Goal: Check status: Check status

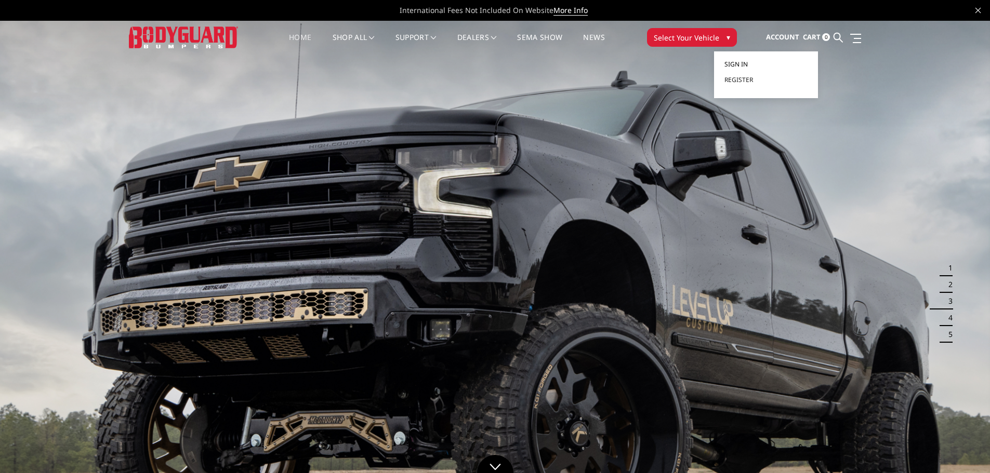
click at [745, 63] on span "Sign in" at bounding box center [735, 64] width 23 height 9
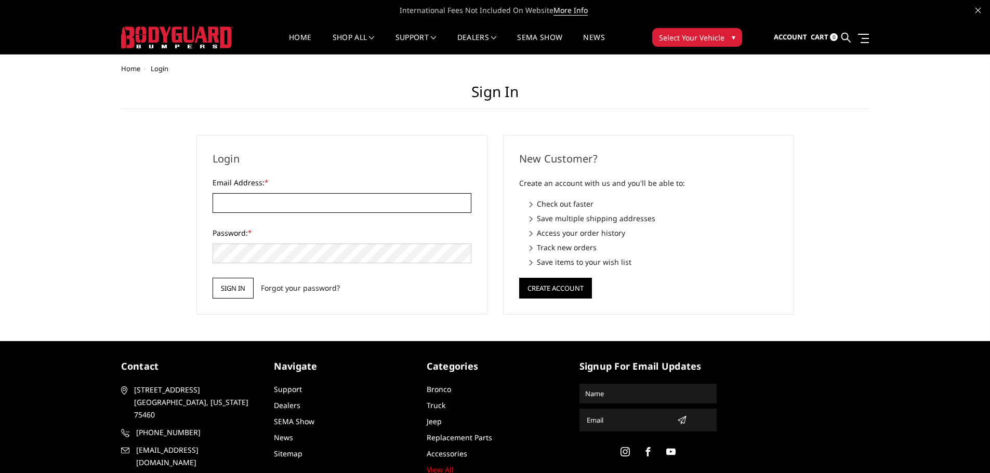
type input "[EMAIL_ADDRESS][DOMAIN_NAME]"
click at [238, 285] on input "Sign in" at bounding box center [233, 288] width 41 height 21
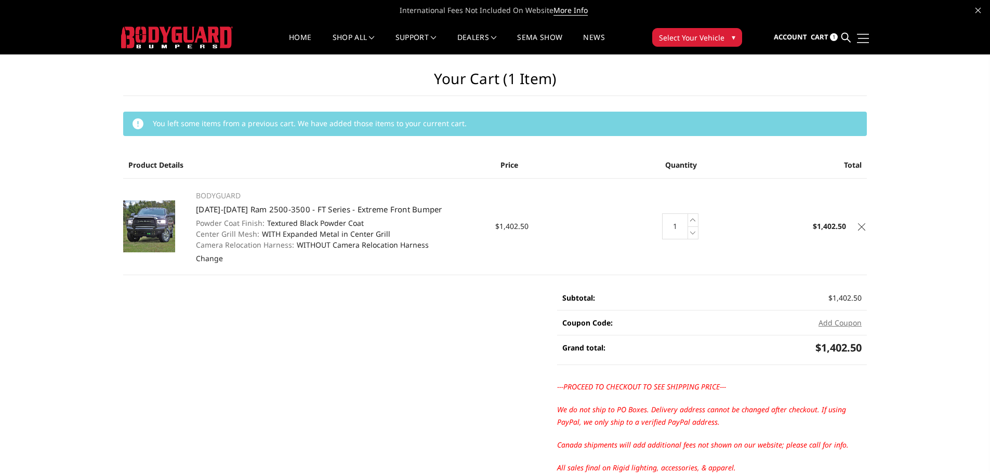
click at [862, 36] on link at bounding box center [861, 38] width 15 height 11
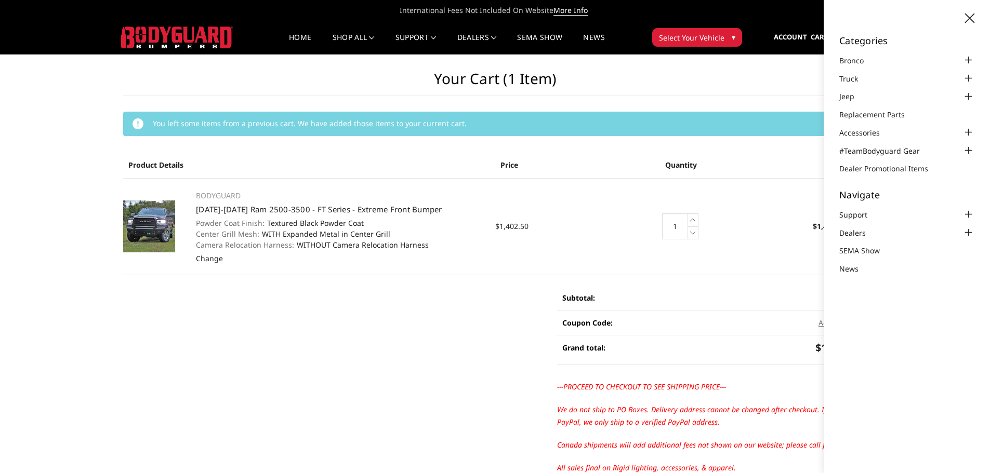
click at [764, 88] on h1 "Your Cart (1 item)" at bounding box center [495, 83] width 744 height 26
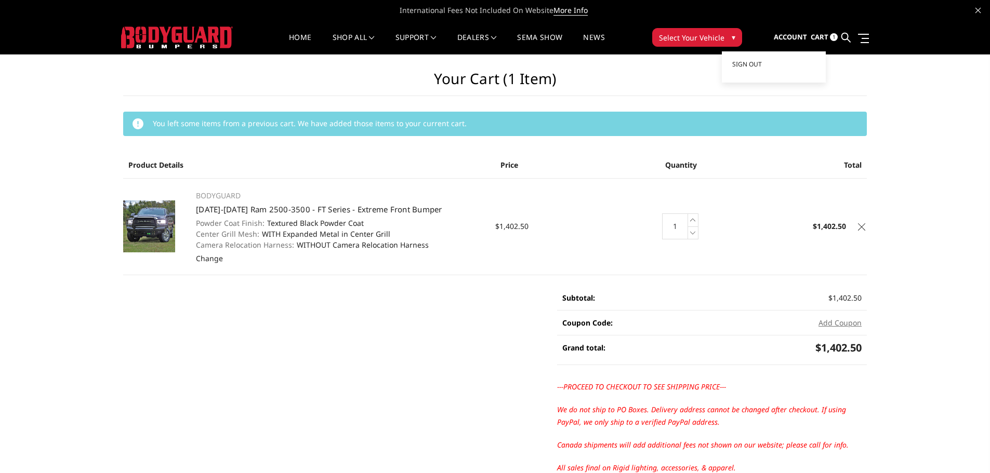
click at [791, 38] on span "Account" at bounding box center [790, 36] width 33 height 9
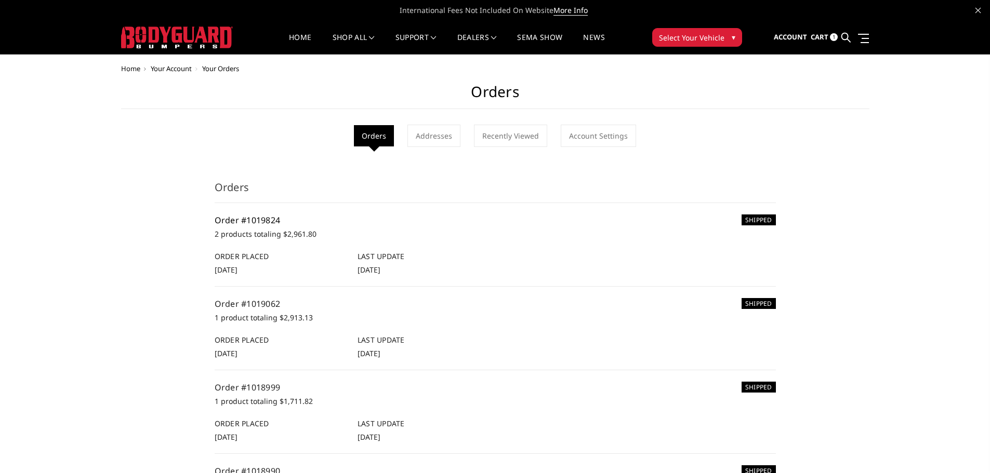
click at [270, 218] on link "Order #1019824" at bounding box center [248, 220] width 66 height 11
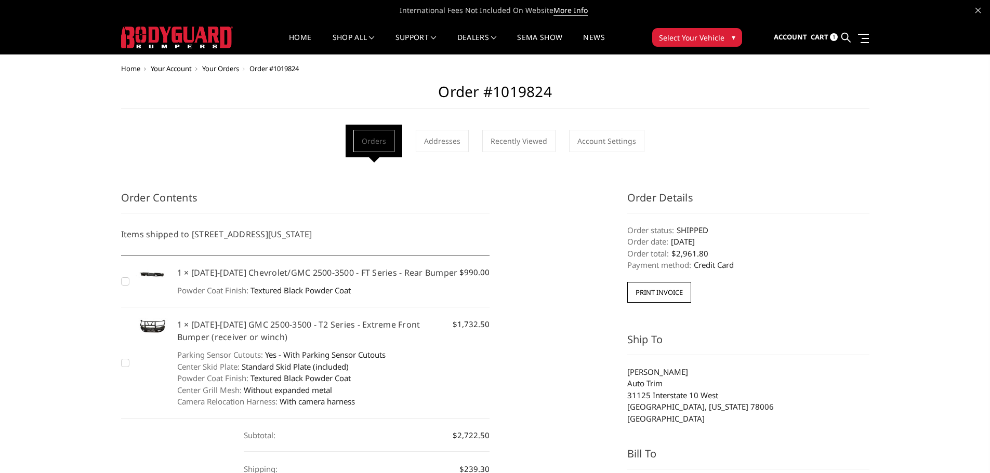
click at [334, 270] on h5 "1 × [DATE]-[DATE] Chevrolet/GMC 2500-3500 - FT Series - Rear Bumper" at bounding box center [333, 273] width 313 height 12
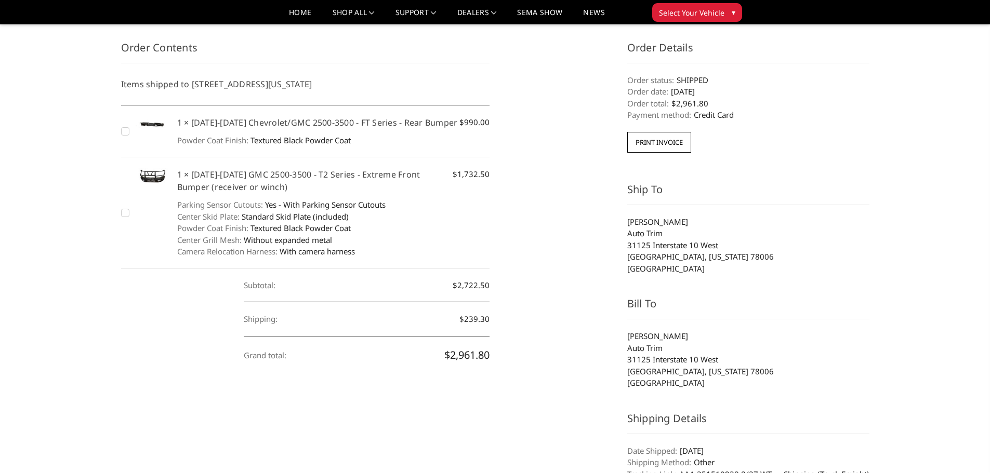
scroll to position [87, 0]
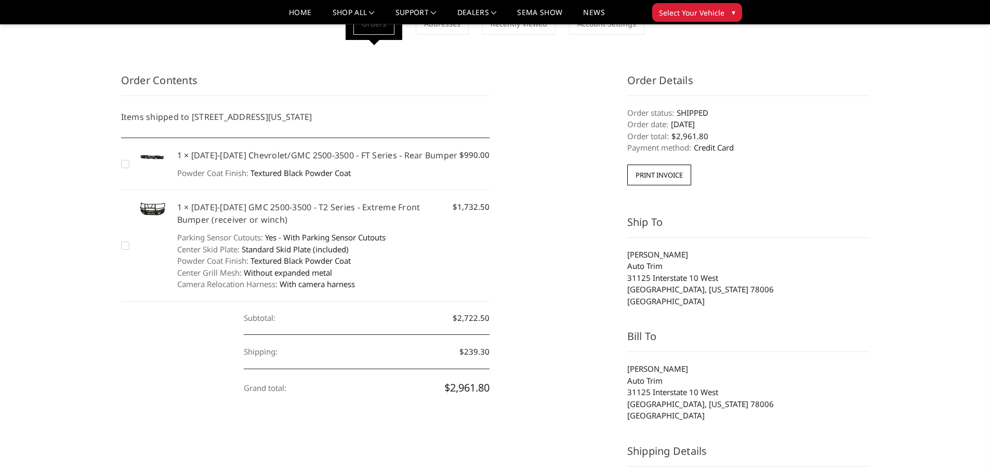
click at [127, 164] on label "Checkbox 20867 label" at bounding box center [126, 164] width 11 height 11
click at [122, 159] on input "Checkbox 20867 label" at bounding box center [121, 159] width 1 height 1
checkbox input "true"
